Goal: Download file/media

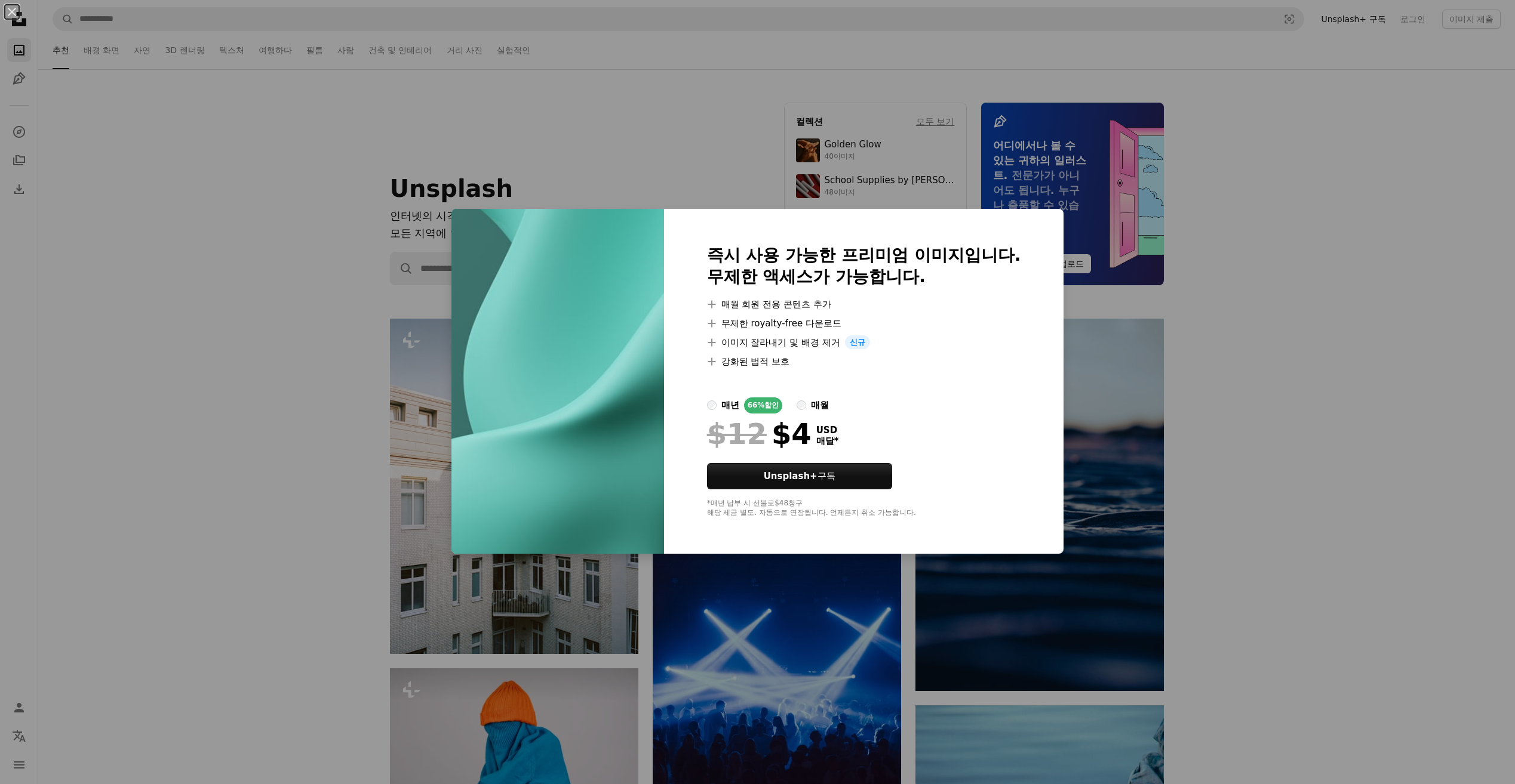
scroll to position [19394, 0]
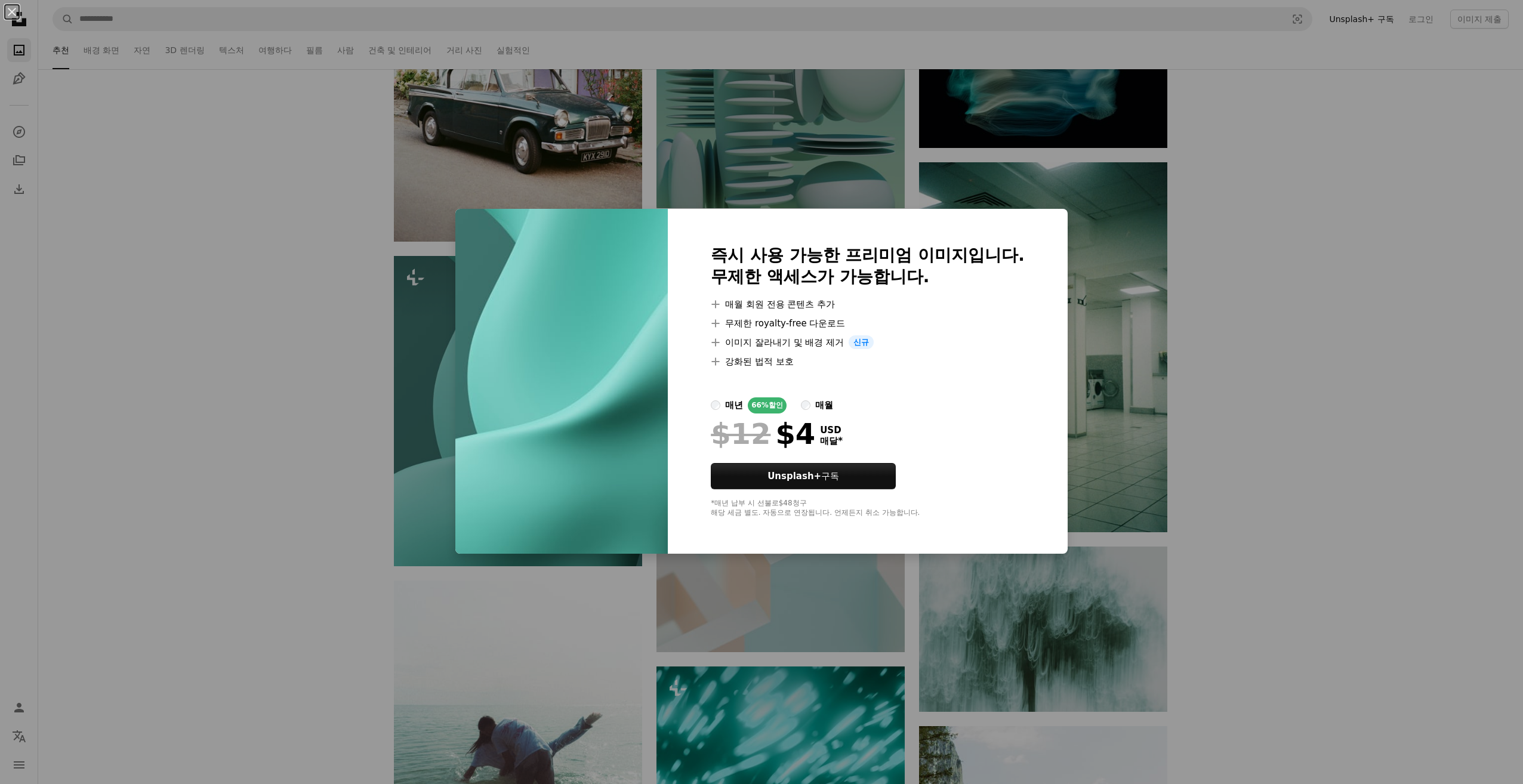
click at [1262, 475] on div "An X shape 즉시 사용 가능한 프리미엄 이미지입니다. 무제한 액세스가 가능합니다. A plus sign 매월 회원 전용 콘텐츠 추가 A…" at bounding box center [762, 392] width 1523 height 784
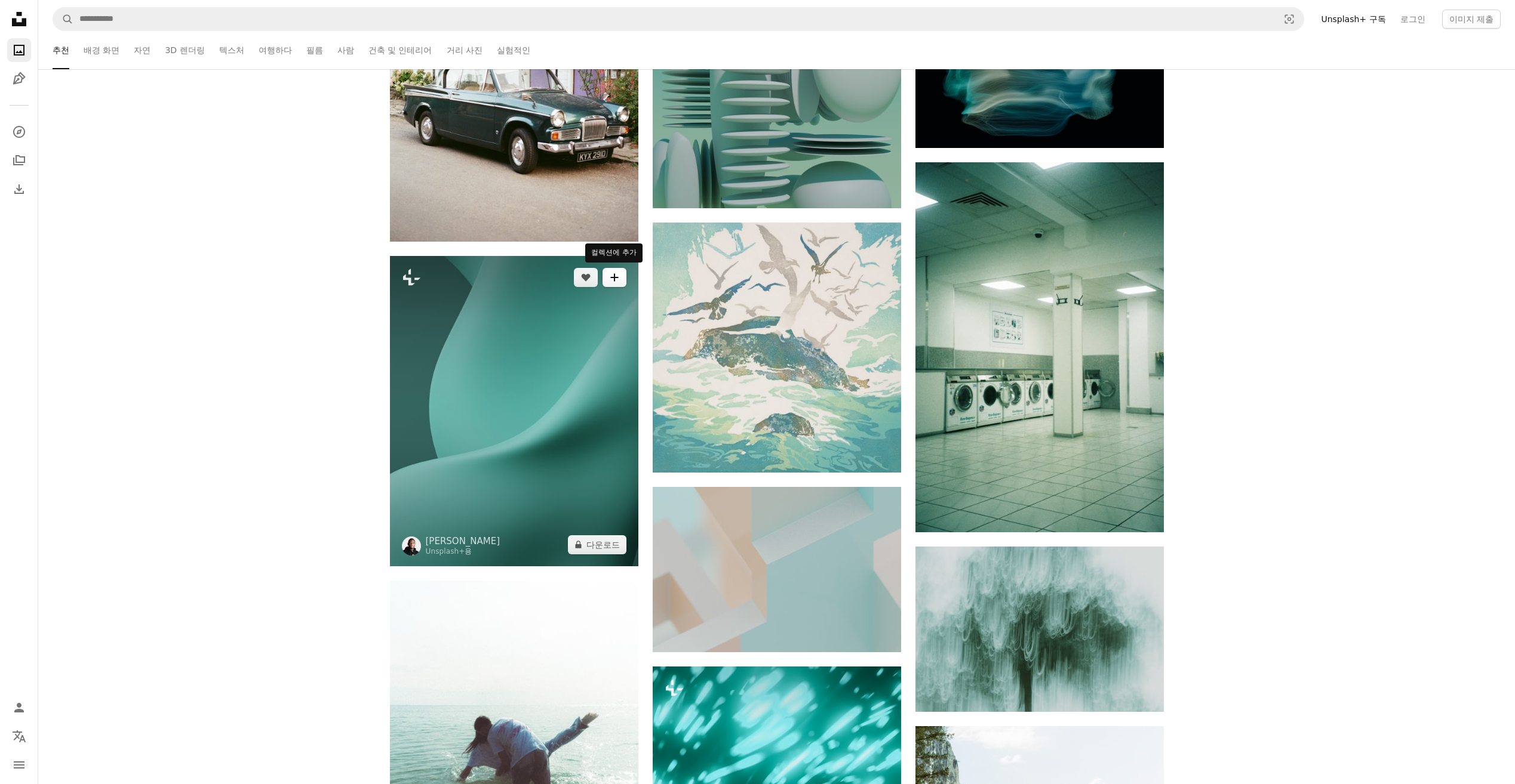
click at [613, 278] on icon "A plus sign" at bounding box center [614, 277] width 10 height 10
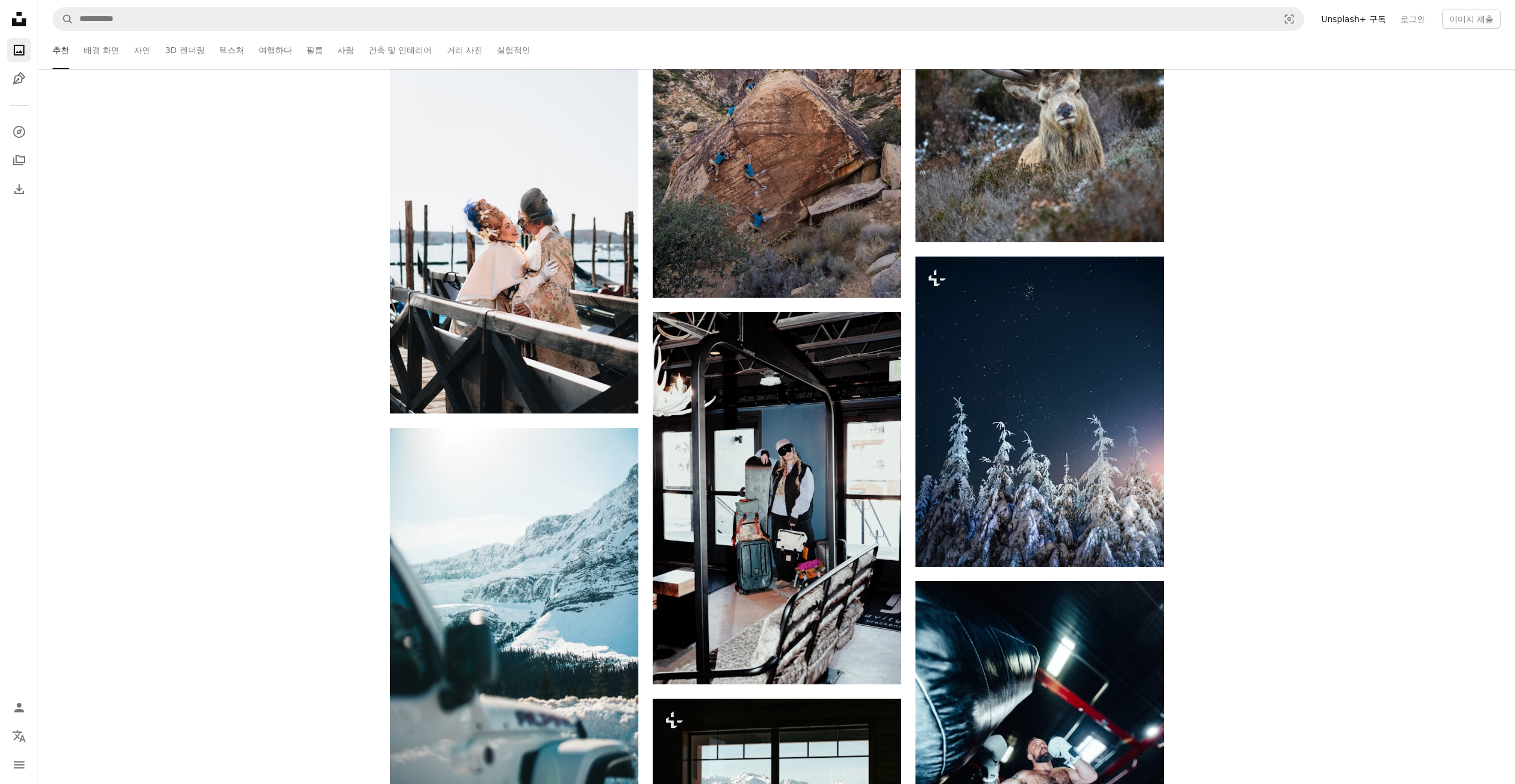
scroll to position [28047, 0]
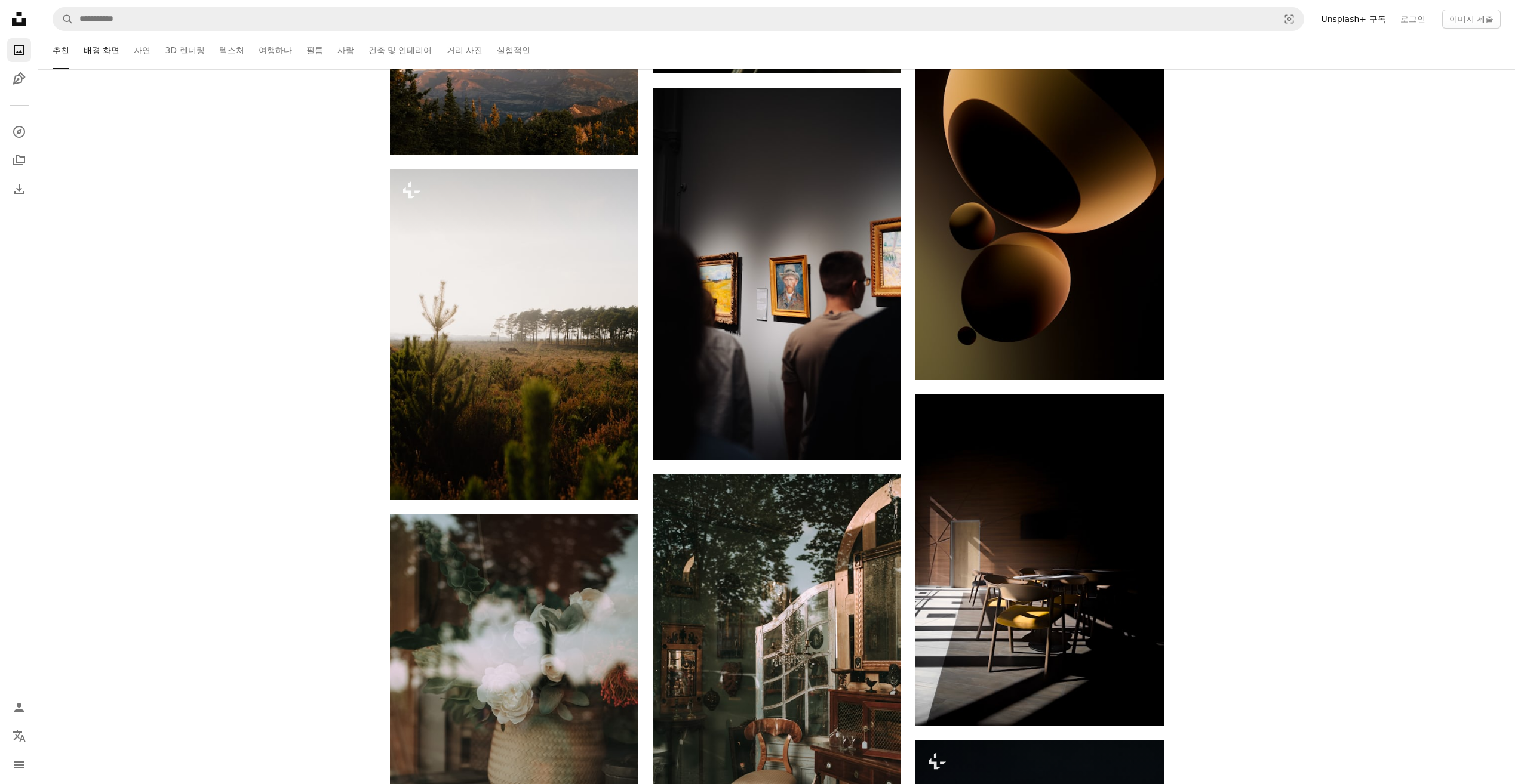
click at [95, 53] on link "배경 화면" at bounding box center [101, 50] width 36 height 38
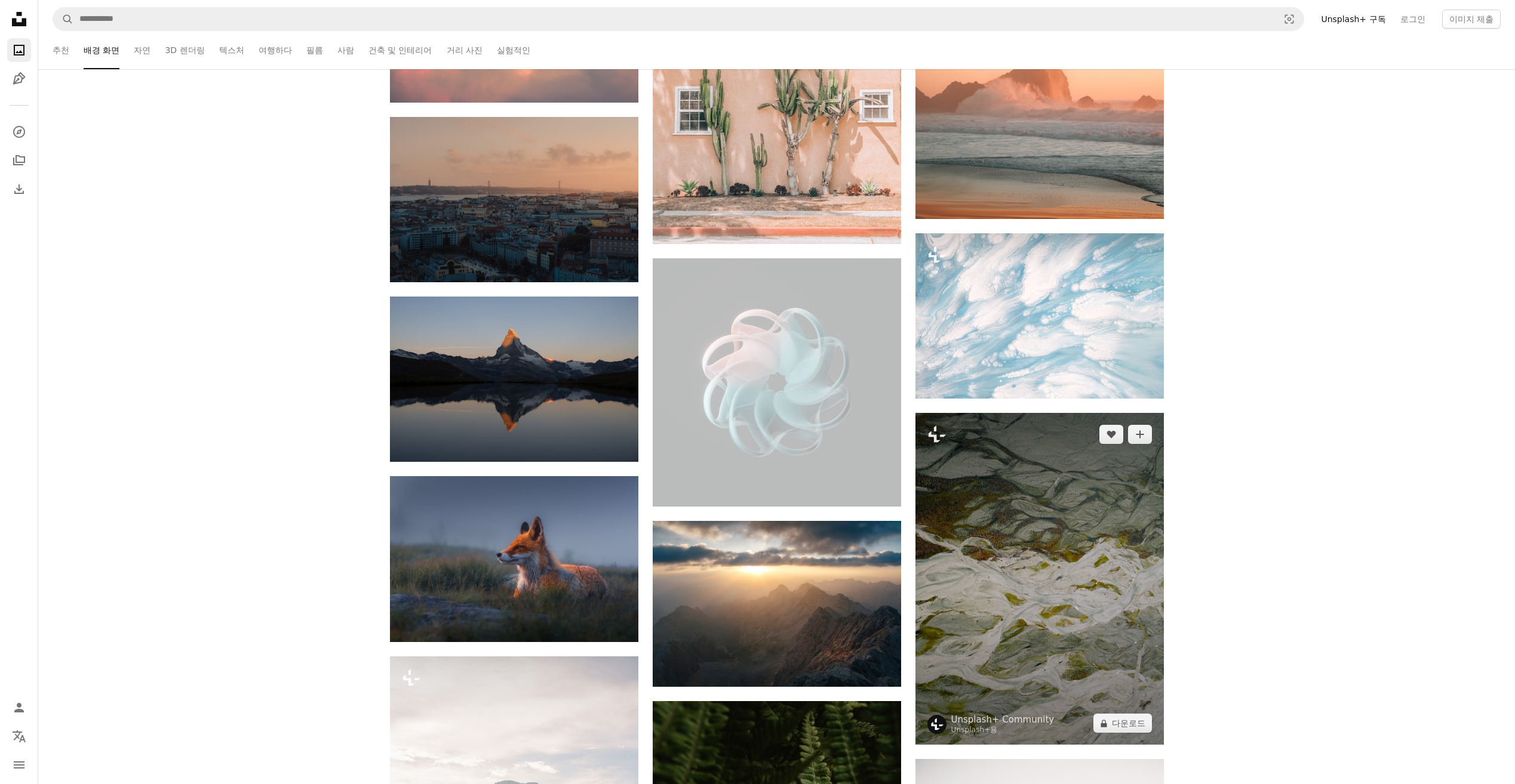
scroll to position [7593, 0]
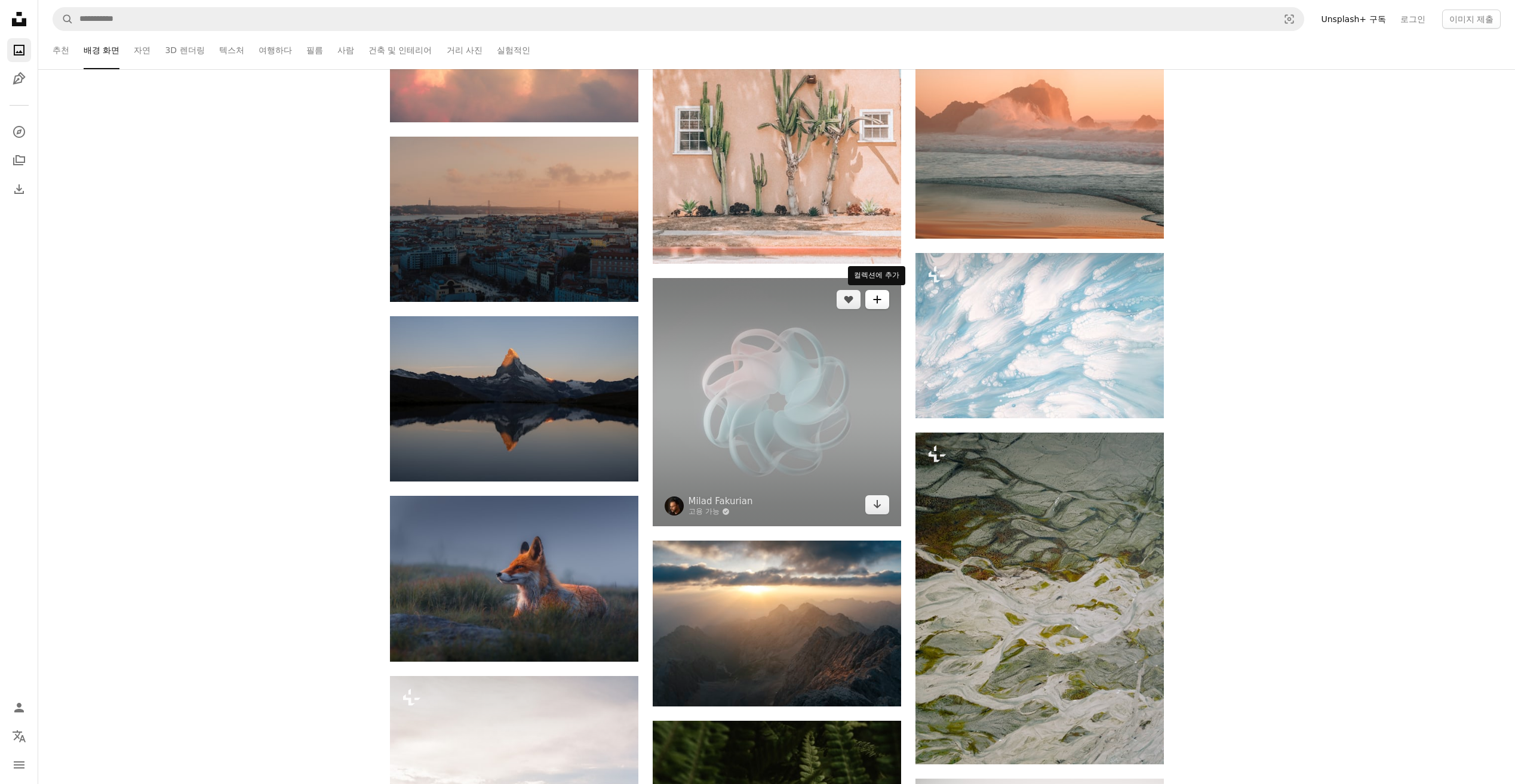
click at [882, 300] on button "A plus sign" at bounding box center [878, 299] width 24 height 19
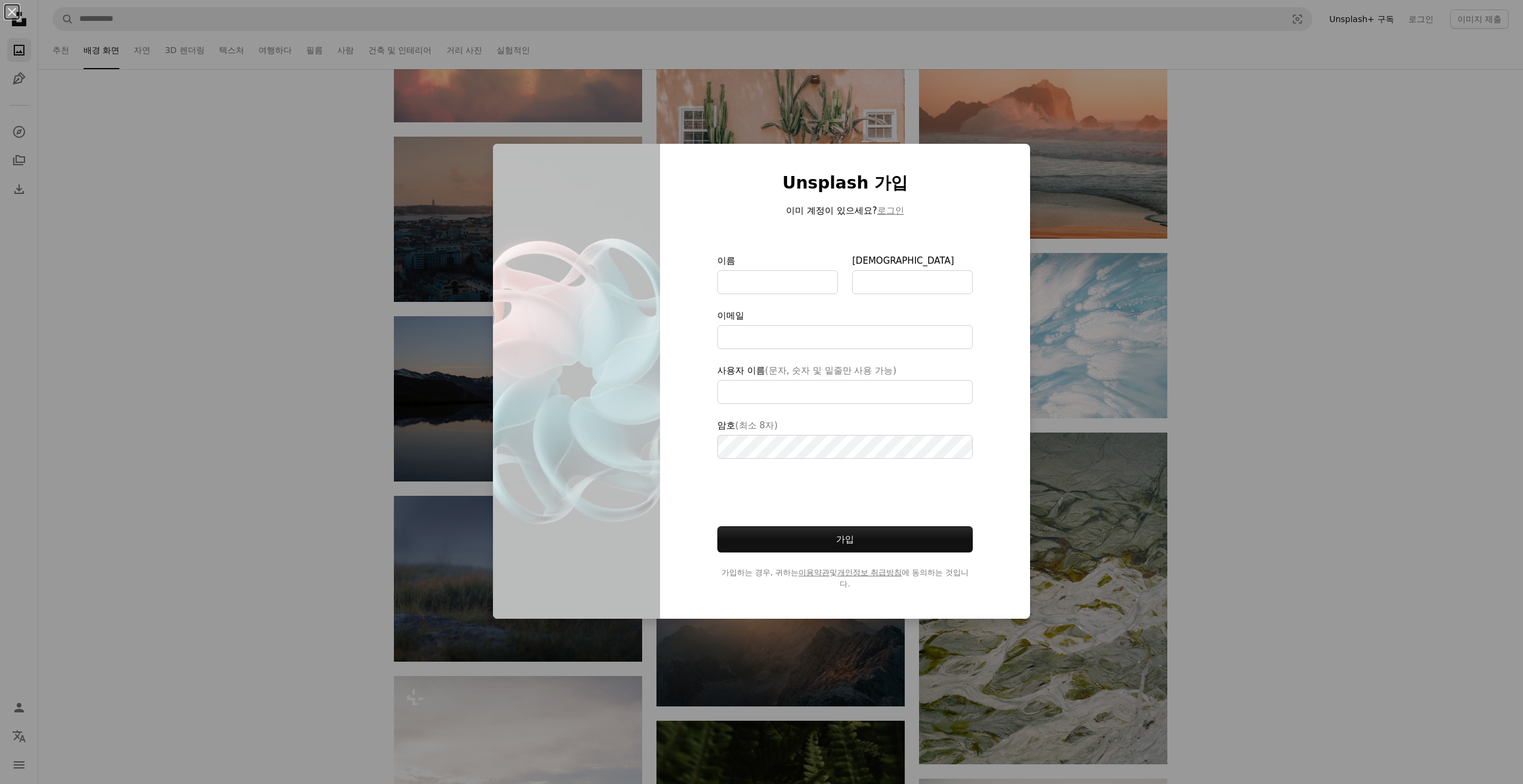
click at [369, 395] on div "An X shape Unsplash 가입 이미 계정이 있으세요? 로그인 이름 성 이메일 사용자 이름 (문자, 숫자 및 밑줄만 사용 가능) 암호…" at bounding box center [762, 392] width 1523 height 784
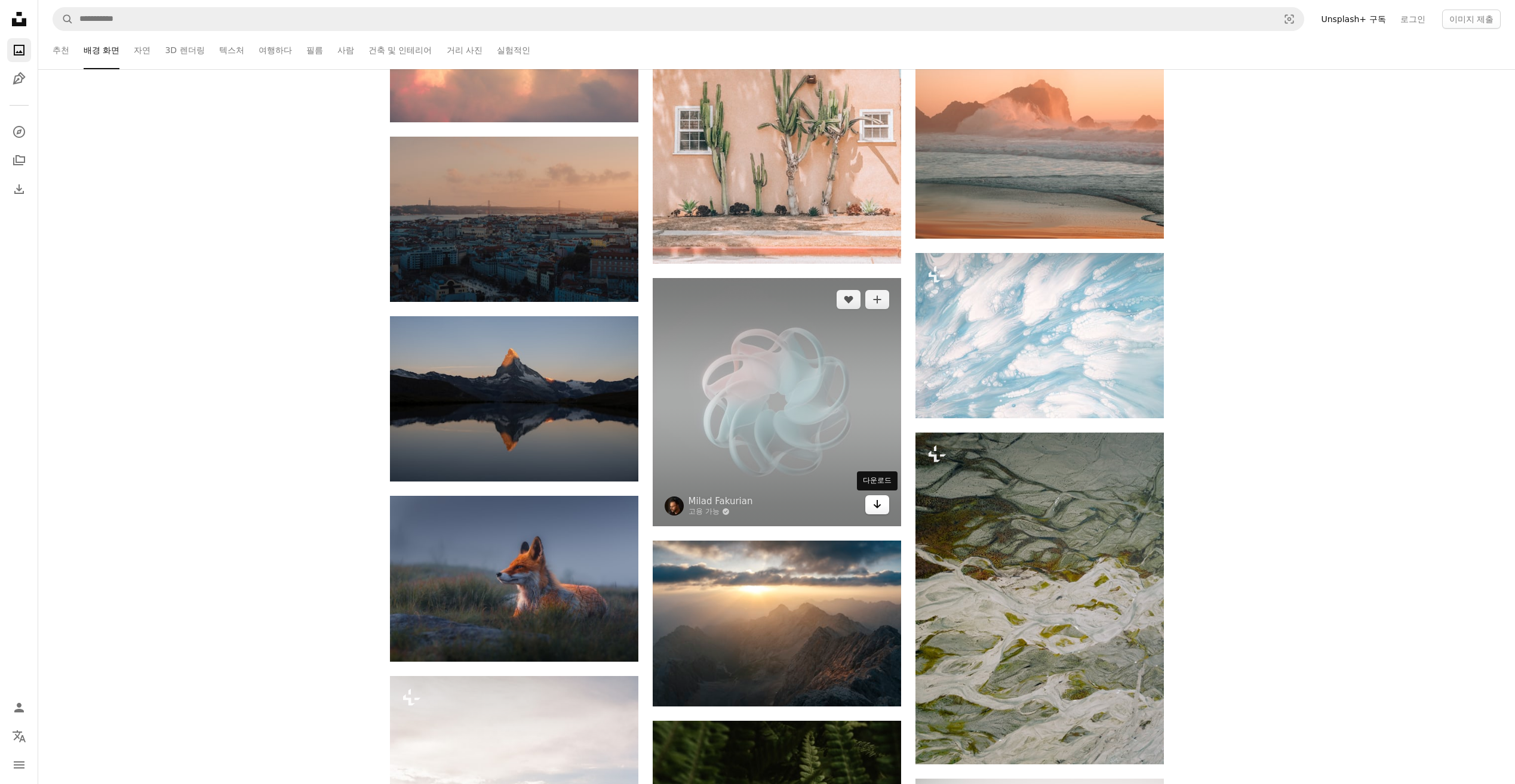
click at [880, 509] on icon "Arrow pointing down" at bounding box center [877, 504] width 10 height 14
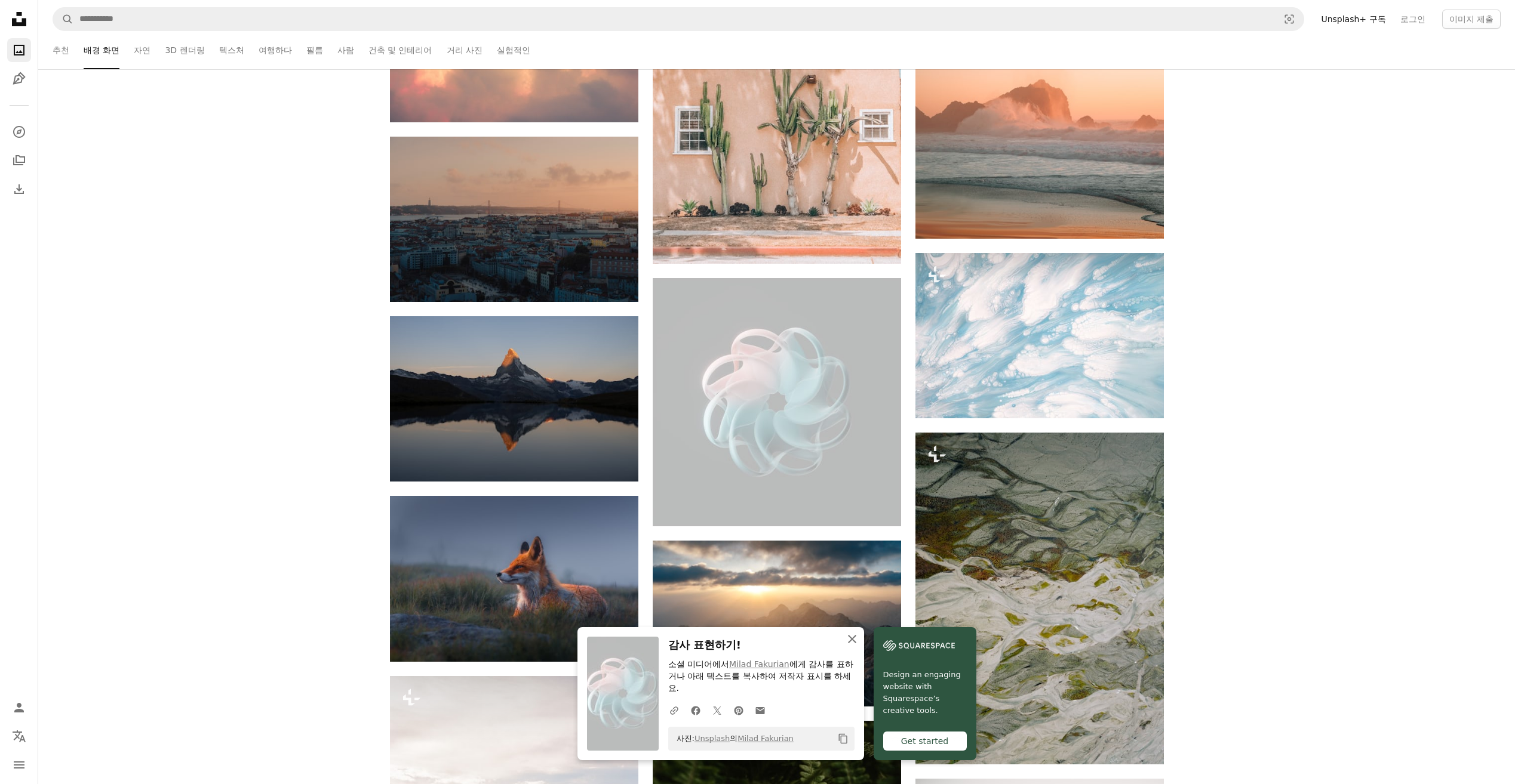
click at [854, 642] on icon "button" at bounding box center [852, 639] width 8 height 8
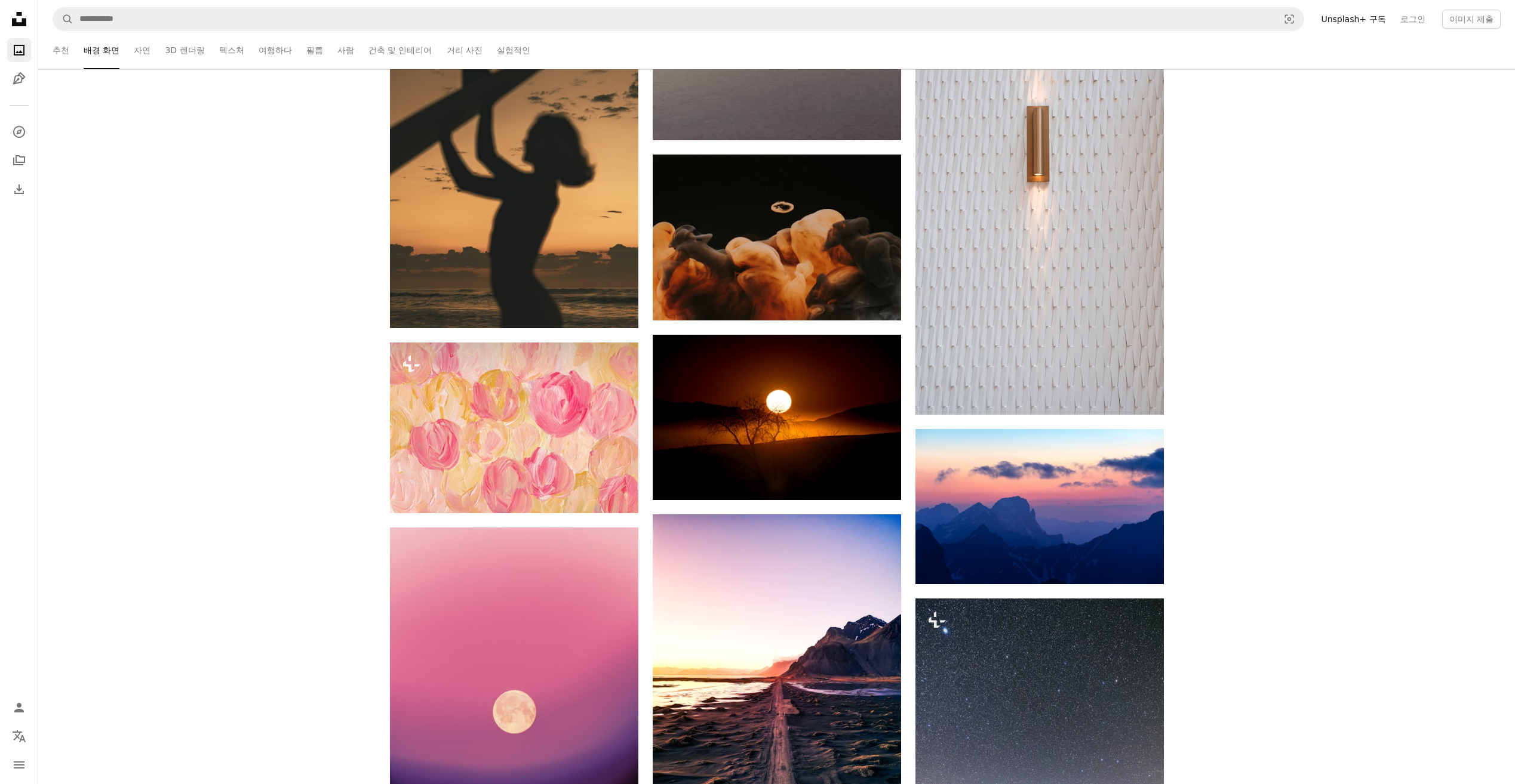
scroll to position [16782, 0]
